Goal: Task Accomplishment & Management: Manage account settings

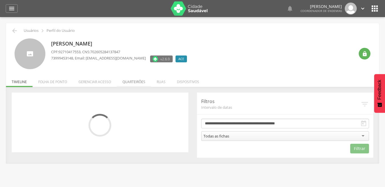
click at [128, 82] on li "Quarteirões" at bounding box center [134, 80] width 34 height 13
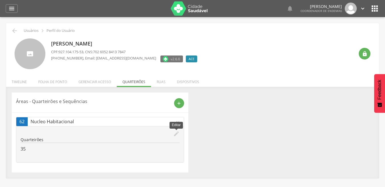
click at [175, 134] on icon "edit" at bounding box center [176, 134] width 6 height 6
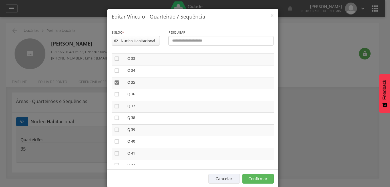
scroll to position [422, 0]
click at [268, 51] on div "**********" at bounding box center [192, 40] width 171 height 22
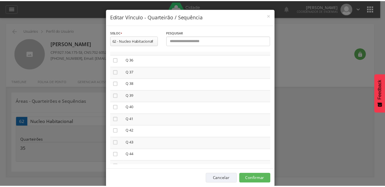
scroll to position [411, 0]
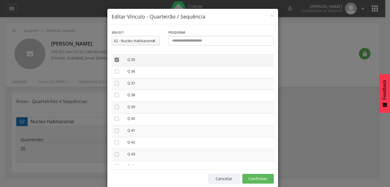
click at [114, 59] on icon "" at bounding box center [117, 60] width 6 height 6
click at [114, 57] on icon "" at bounding box center [117, 60] width 6 height 6
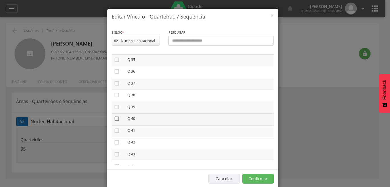
click at [114, 118] on icon "" at bounding box center [117, 119] width 6 height 6
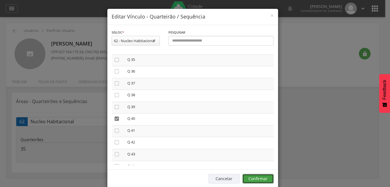
click at [254, 180] on button "Confirmar" at bounding box center [257, 179] width 31 height 10
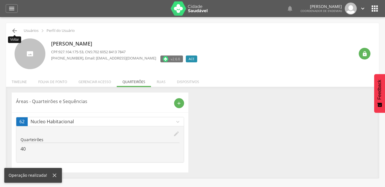
click at [13, 30] on icon "" at bounding box center [14, 30] width 7 height 7
